Goal: Navigation & Orientation: Find specific page/section

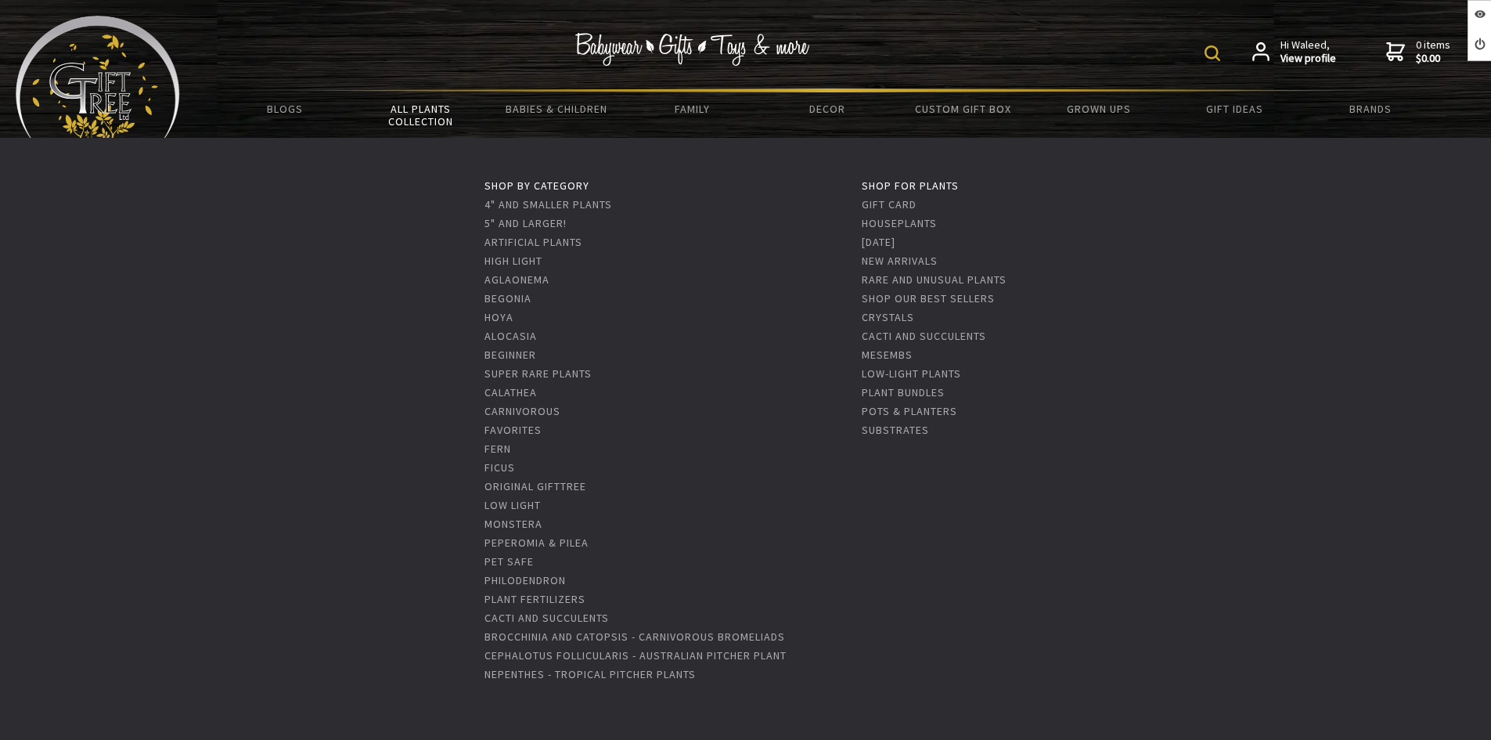
click at [413, 114] on link "All Plants Collection" at bounding box center [420, 114] width 135 height 45
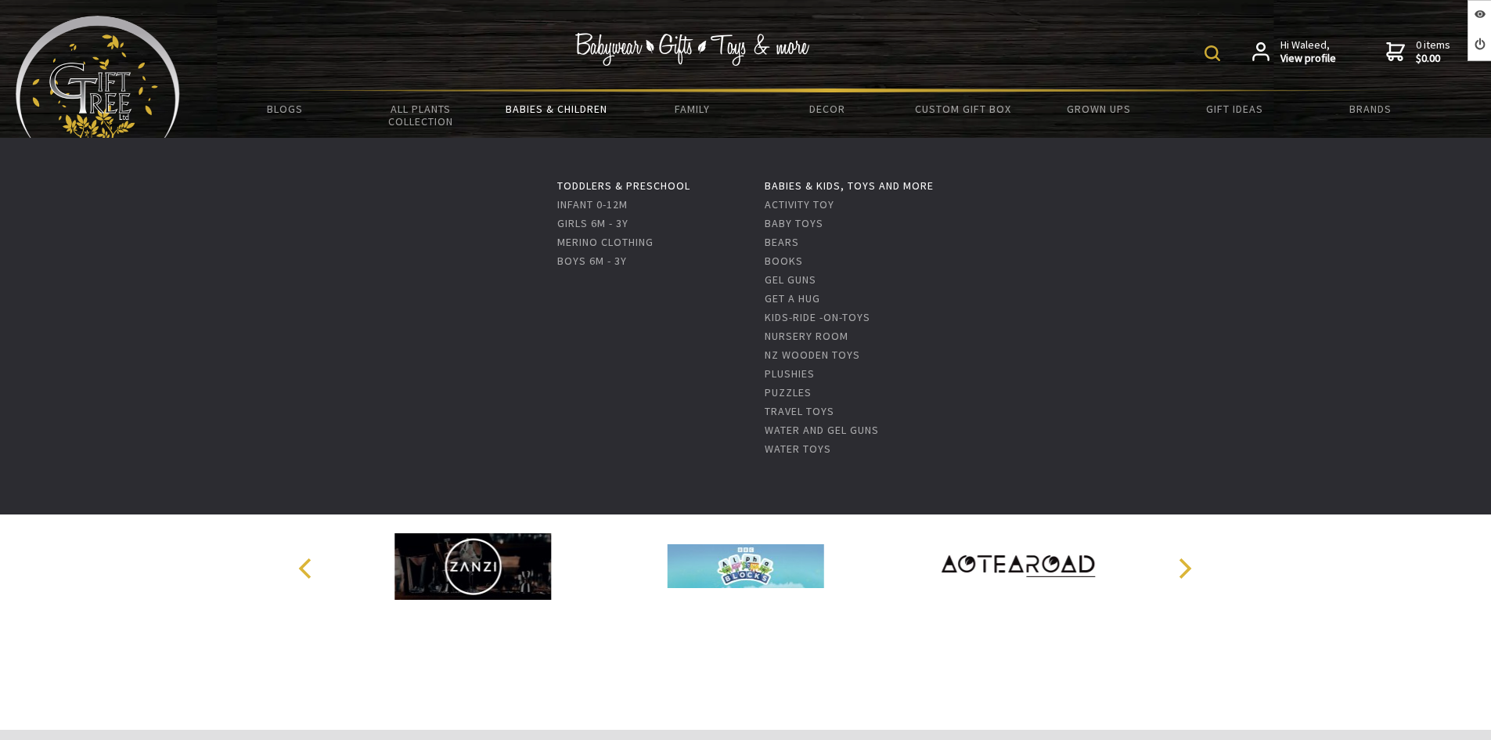
click at [510, 103] on link "Babies & Children" at bounding box center [555, 108] width 135 height 33
